Goal: Transaction & Acquisition: Purchase product/service

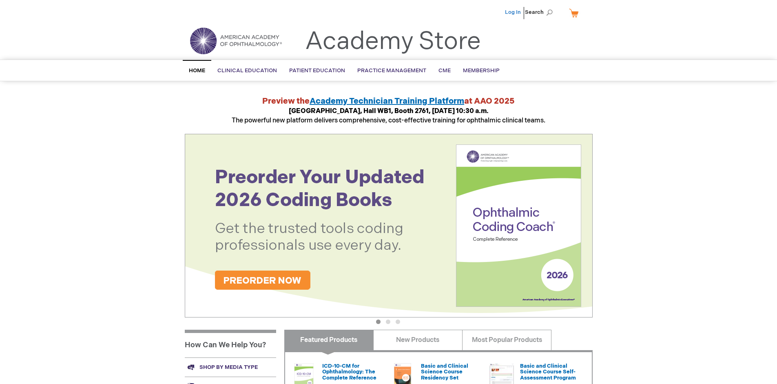
click at [514, 12] on link "Log In" at bounding box center [513, 12] width 16 height 7
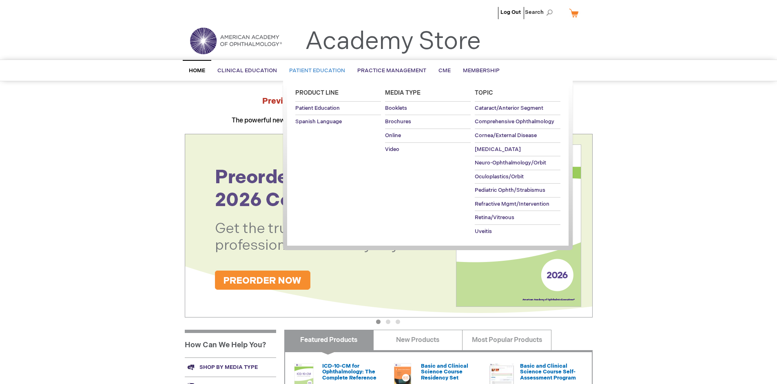
click at [315, 71] on span "Patient Education" at bounding box center [317, 70] width 56 height 7
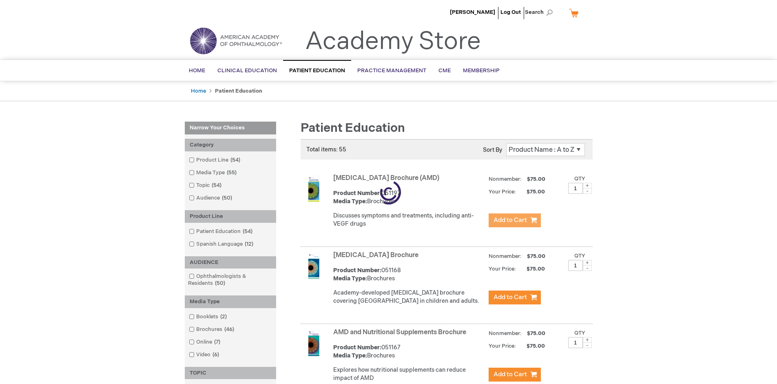
click at [514, 220] on span "Add to Cart" at bounding box center [510, 220] width 33 height 8
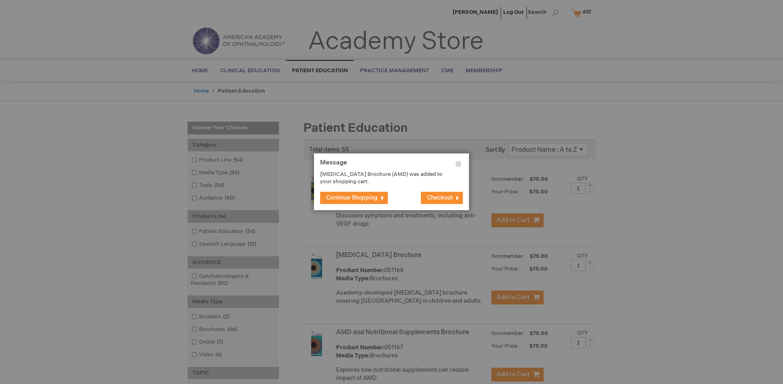
click at [352, 197] on span "Continue Shopping" at bounding box center [351, 197] width 51 height 7
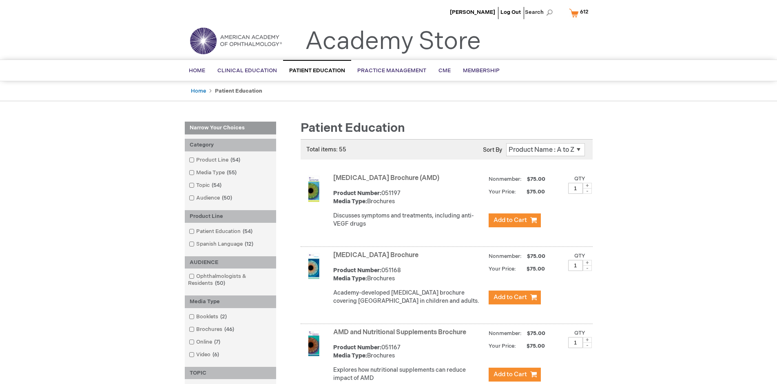
click at [401, 336] on link "AMD and Nutritional Supplements Brochure" at bounding box center [399, 332] width 133 height 8
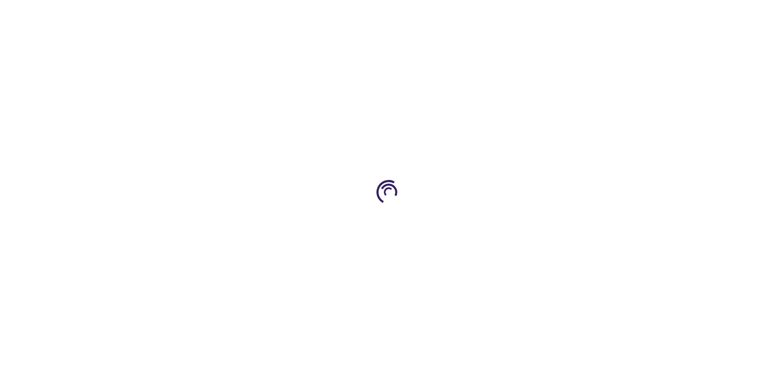
type input "1"
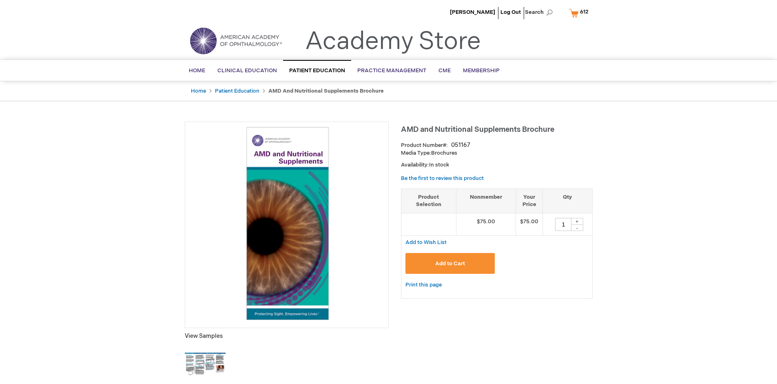
click at [450, 263] on span "Add to Cart" at bounding box center [450, 263] width 30 height 7
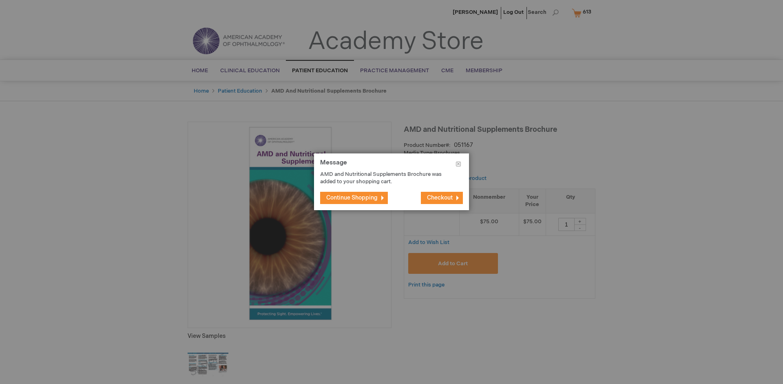
click at [352, 197] on span "Continue Shopping" at bounding box center [351, 197] width 51 height 7
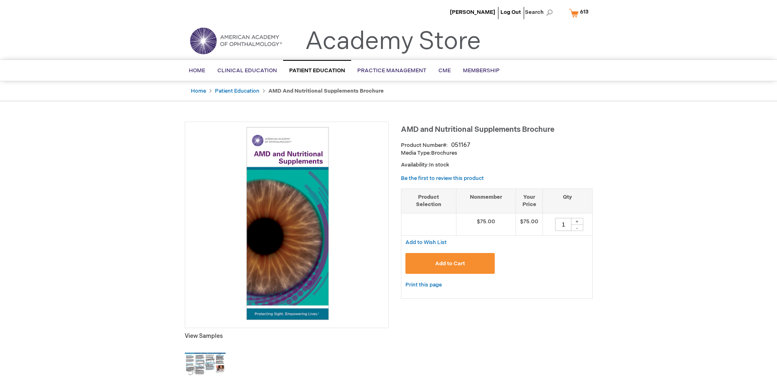
click at [580, 13] on span "613" at bounding box center [584, 12] width 9 height 7
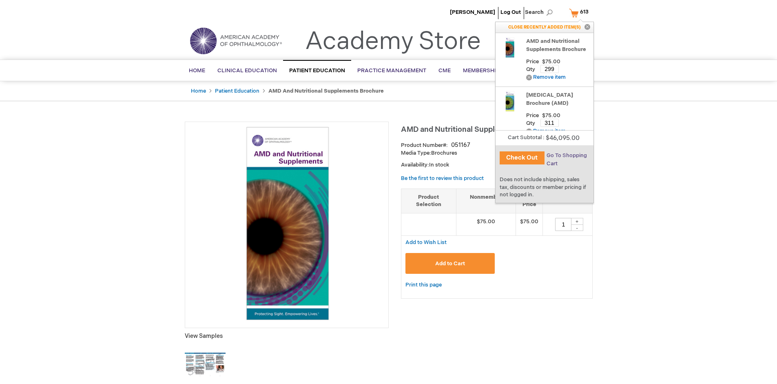
click at [566, 155] on span "Go To Shopping Cart" at bounding box center [567, 159] width 40 height 15
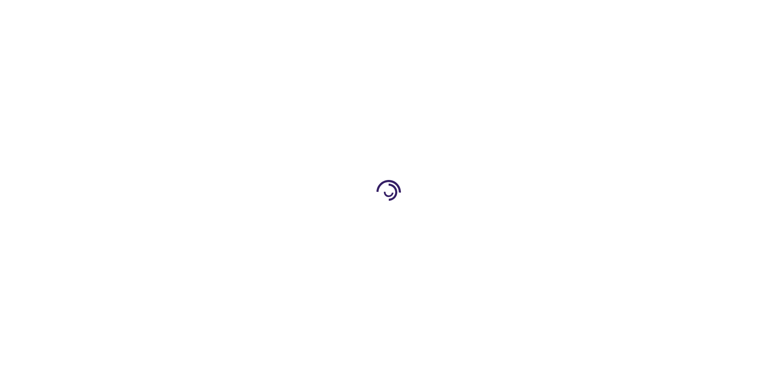
select select "US"
select select "41"
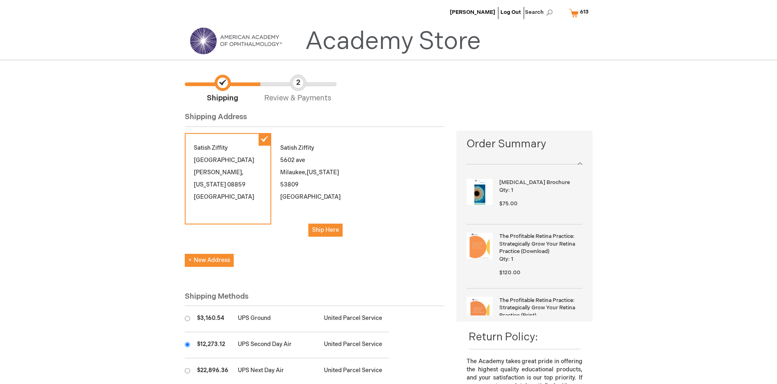
click at [187, 344] on input "radio" at bounding box center [187, 344] width 5 height 5
